Goal: Navigation & Orientation: Find specific page/section

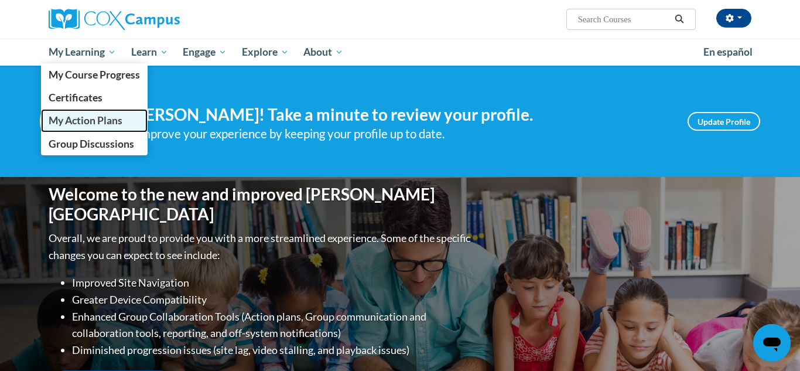
click at [79, 124] on span "My Action Plans" at bounding box center [86, 120] width 74 height 12
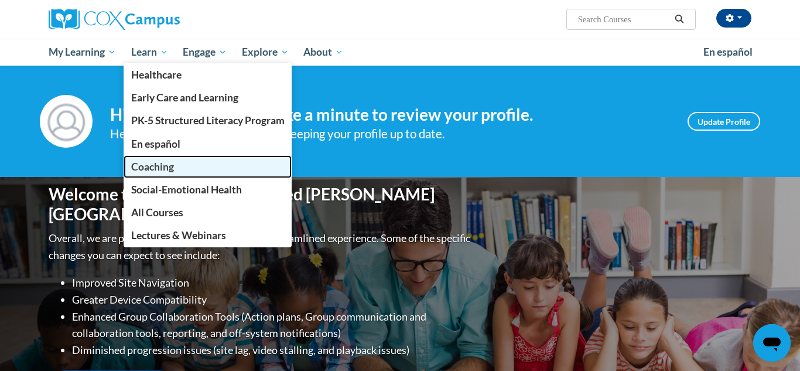
click at [167, 169] on span "Coaching" at bounding box center [152, 166] width 43 height 12
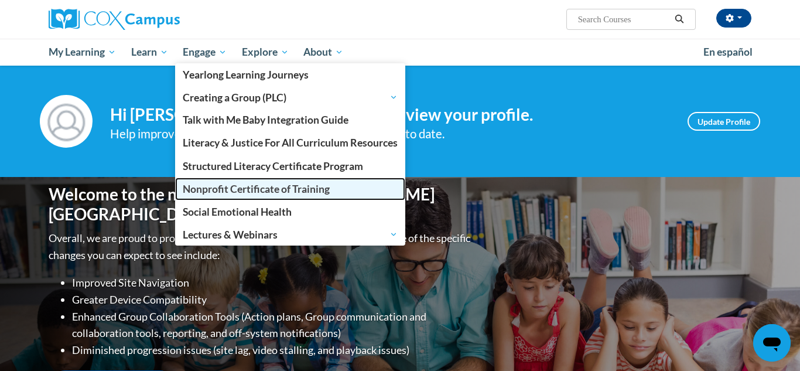
click at [254, 184] on span "Nonprofit Certificate of Training" at bounding box center [256, 189] width 147 height 12
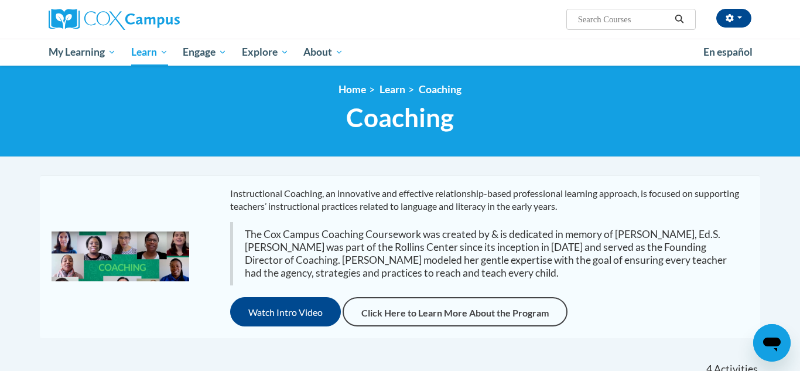
click at [253, 184] on div "Instructional Coaching, an innovative and effective relationship-based professi…" at bounding box center [400, 256] width 720 height 163
